Goal: Information Seeking & Learning: Check status

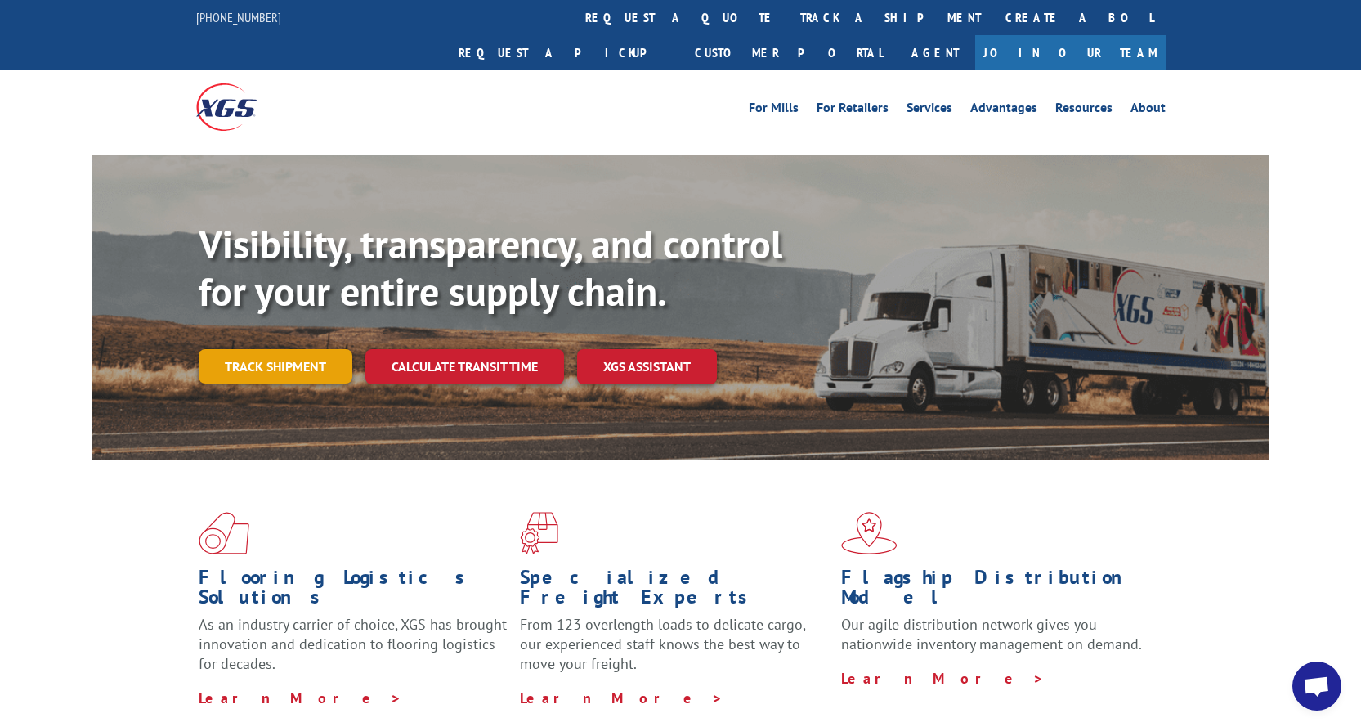
click at [304, 349] on link "Track shipment" at bounding box center [276, 366] width 154 height 34
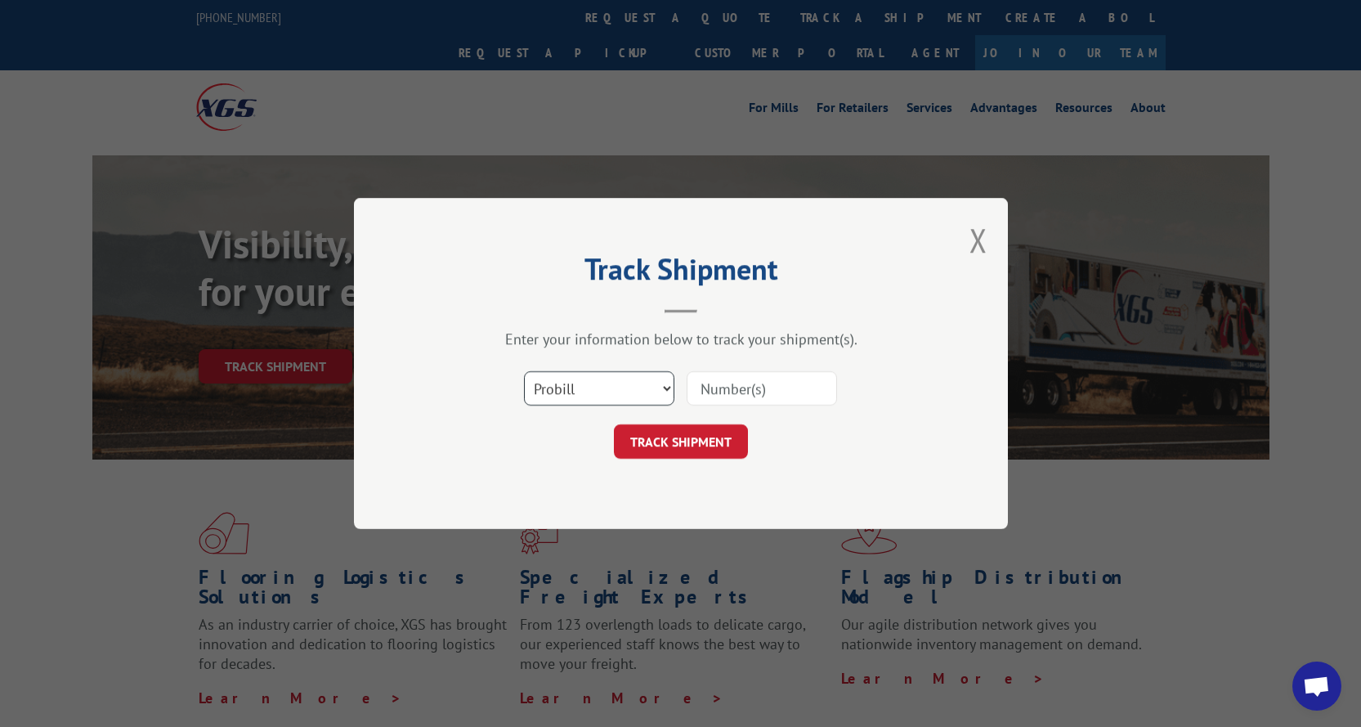
click at [664, 391] on select "Select category... Probill BOL PO" at bounding box center [599, 388] width 150 height 34
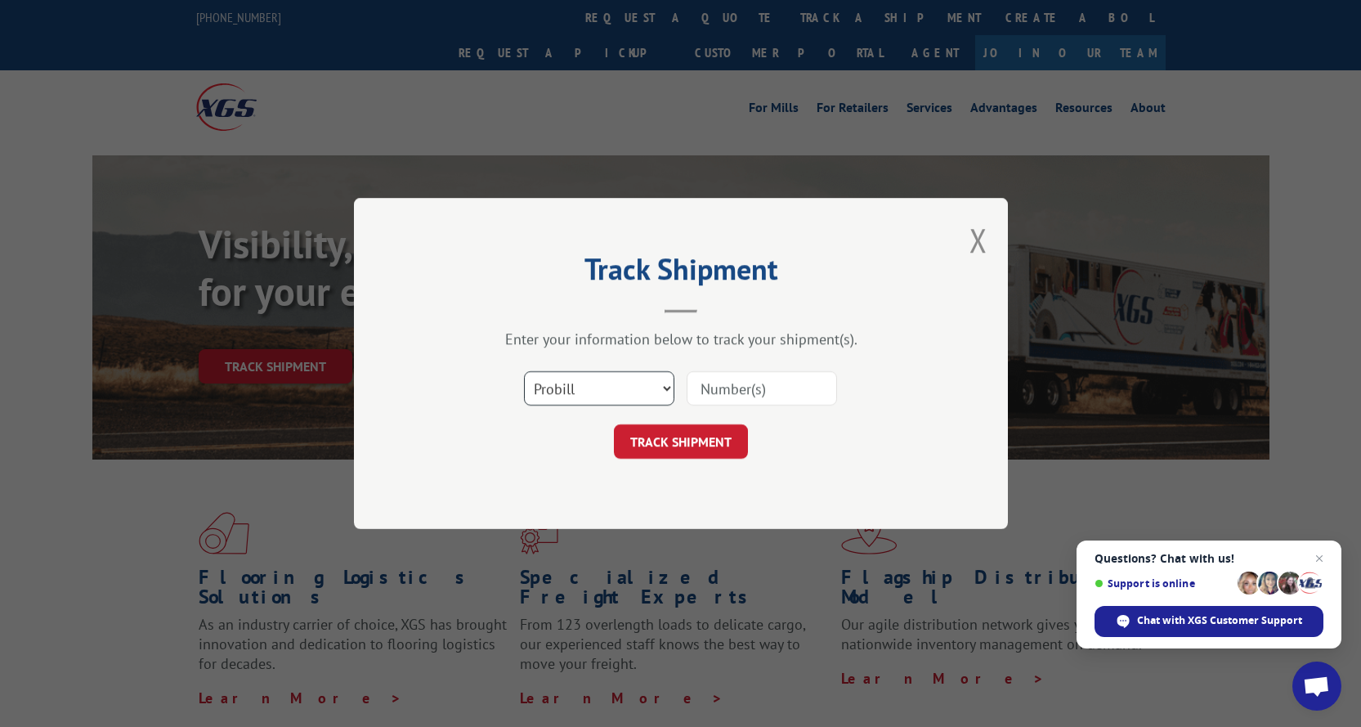
select select "bol"
click at [524, 371] on select "Select category... Probill BOL PO" at bounding box center [599, 388] width 150 height 34
click at [708, 386] on input at bounding box center [762, 388] width 150 height 34
paste input "5858326"
type input "5858326"
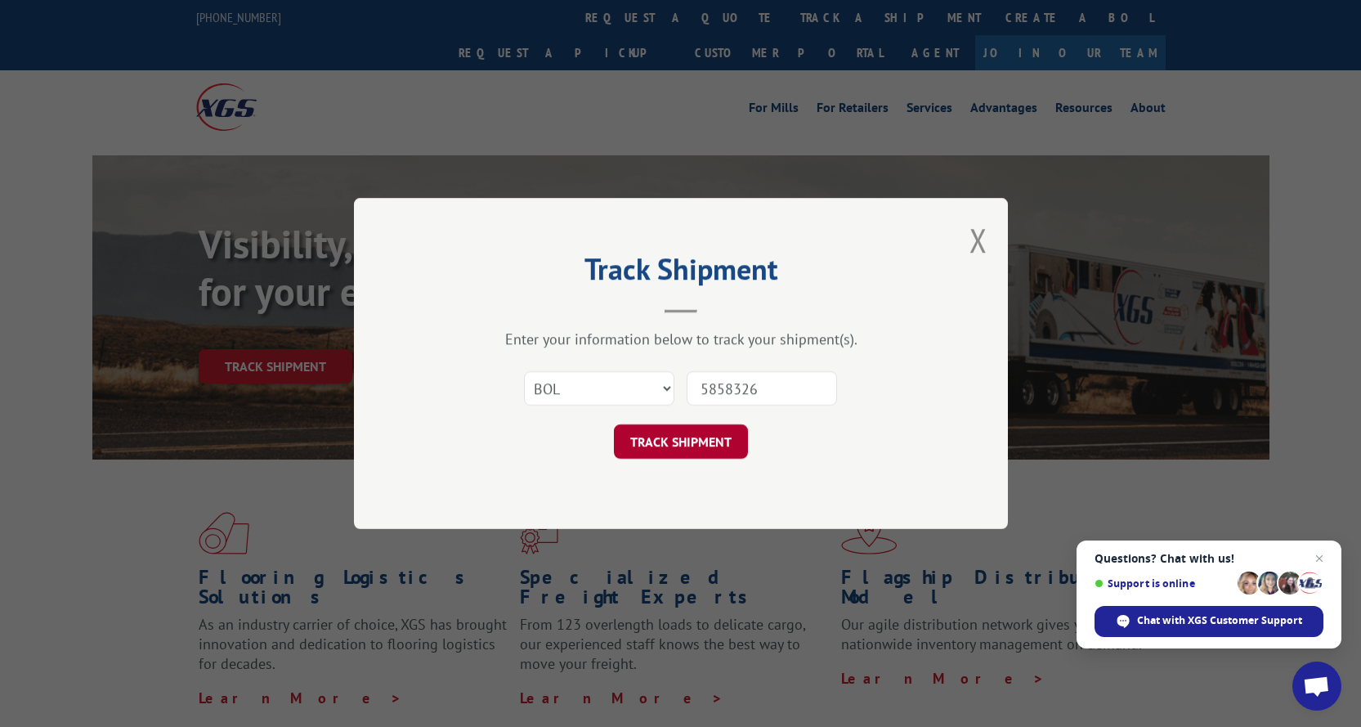
click at [672, 440] on button "TRACK SHIPMENT" at bounding box center [681, 441] width 134 height 34
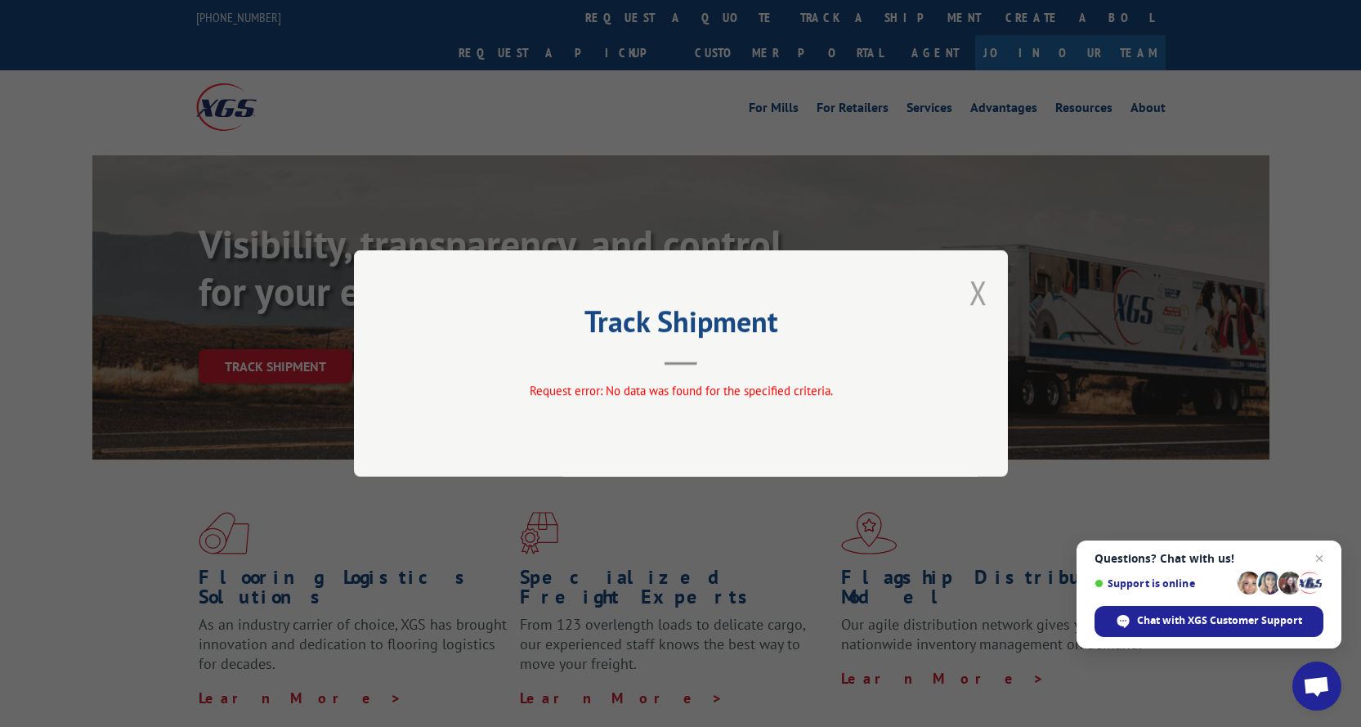
click at [975, 295] on button "Close modal" at bounding box center [978, 292] width 18 height 43
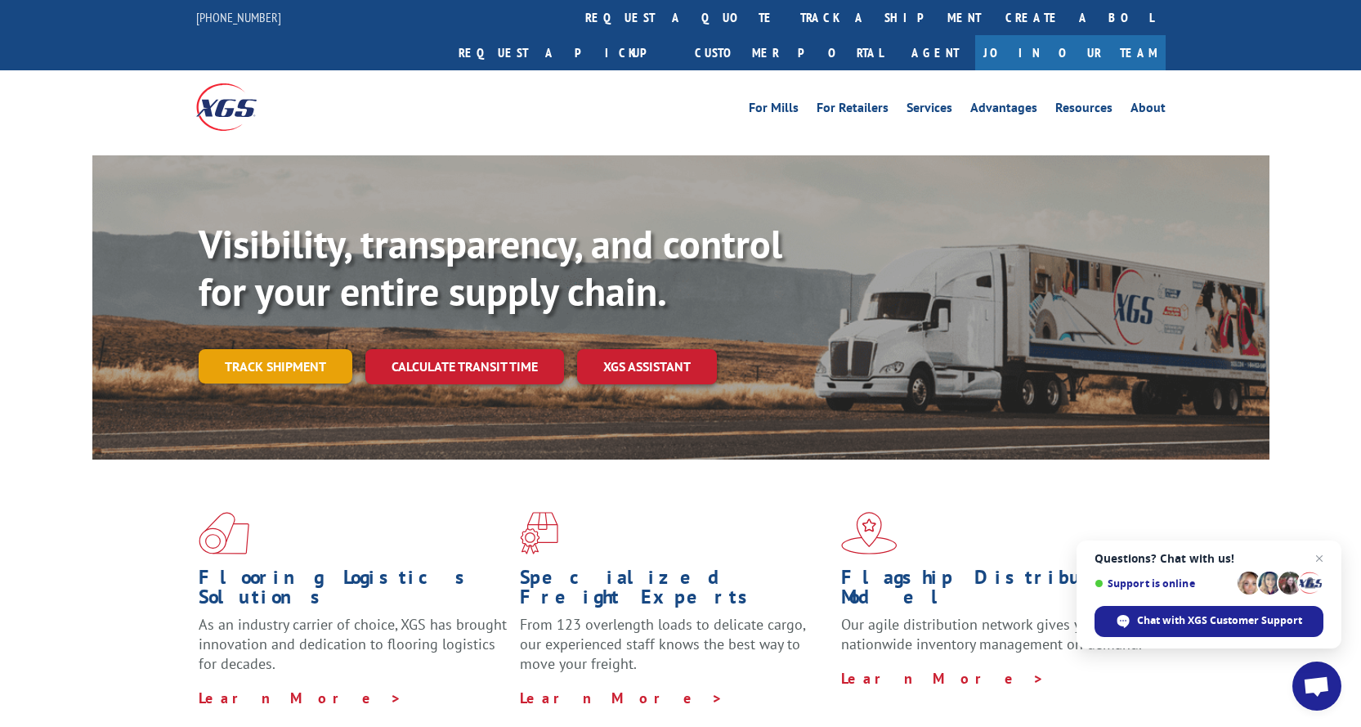
click at [280, 349] on link "Track shipment" at bounding box center [276, 366] width 154 height 34
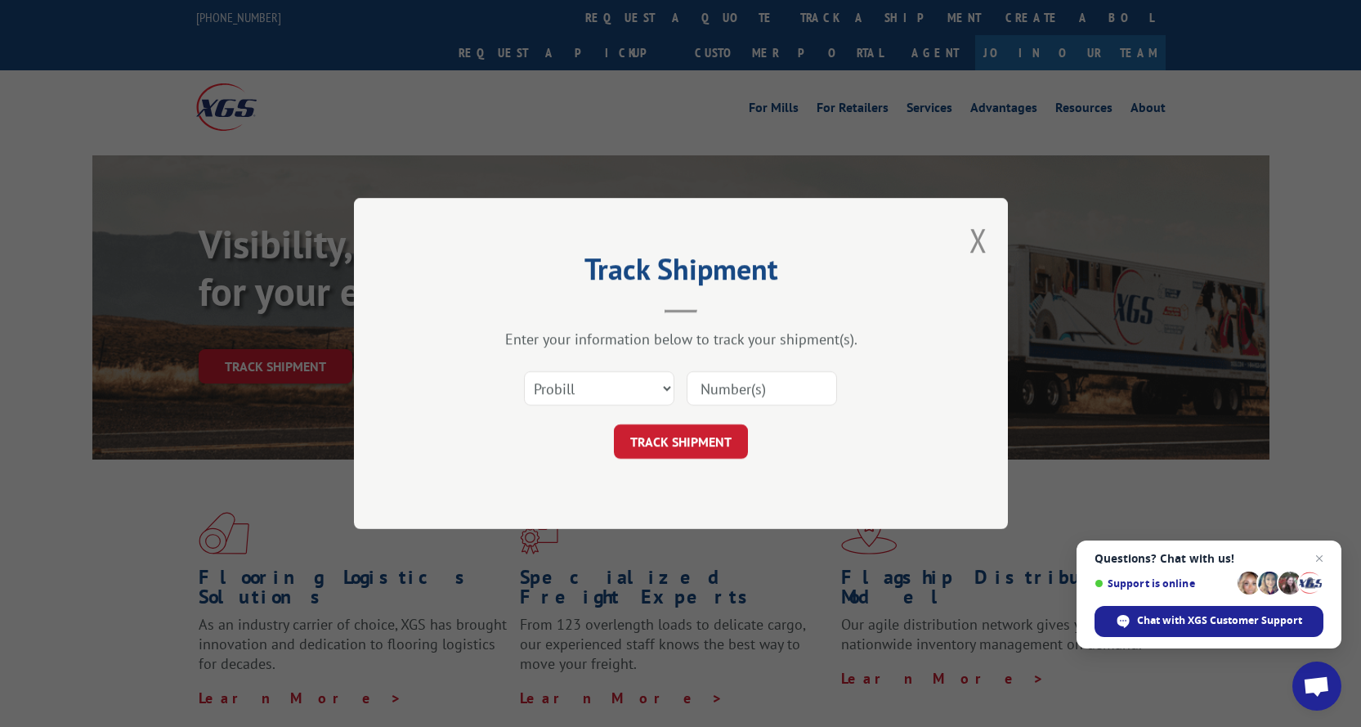
click at [739, 387] on input at bounding box center [762, 388] width 150 height 34
paste input "5858326"
type input "5858326"
click at [669, 443] on button "TRACK SHIPMENT" at bounding box center [681, 441] width 134 height 34
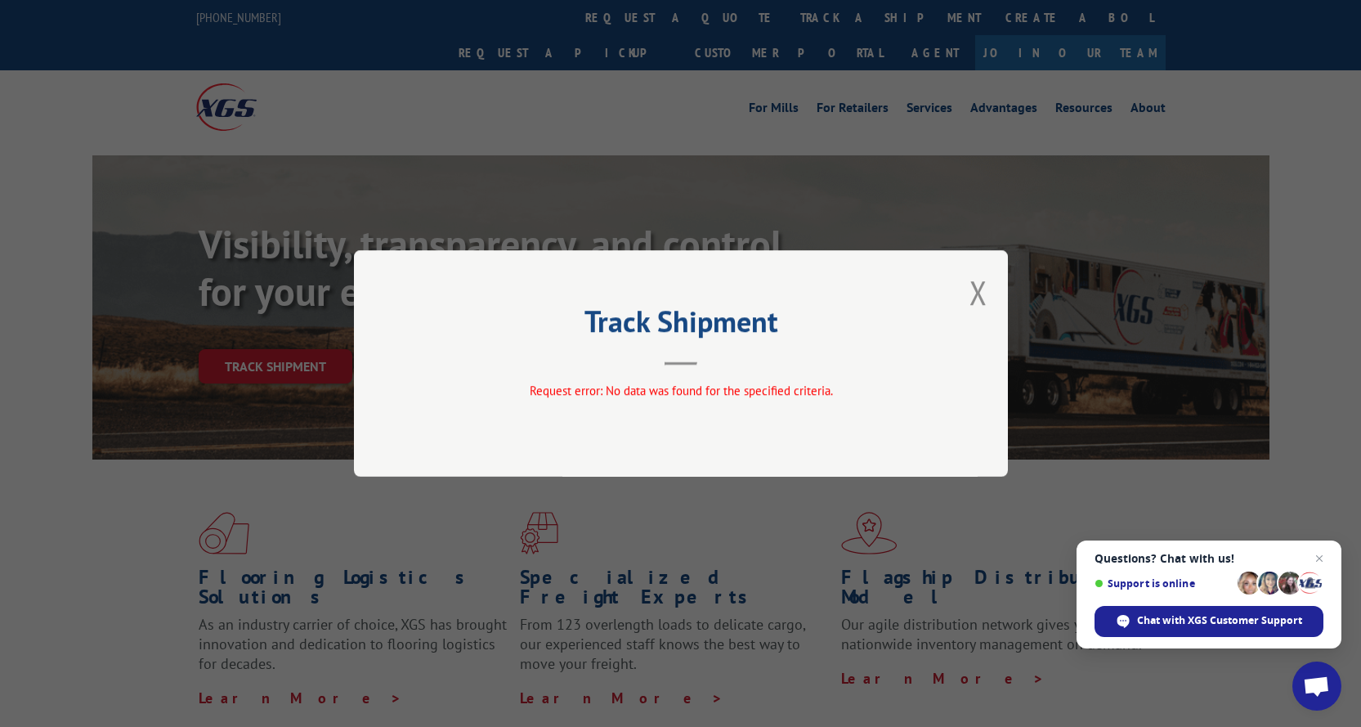
click at [989, 294] on div "Track Shipment Request error: No data was found for the specified criteria." at bounding box center [681, 363] width 654 height 226
click at [975, 293] on button "Close modal" at bounding box center [978, 292] width 18 height 43
